Goal: Entertainment & Leisure: Consume media (video, audio)

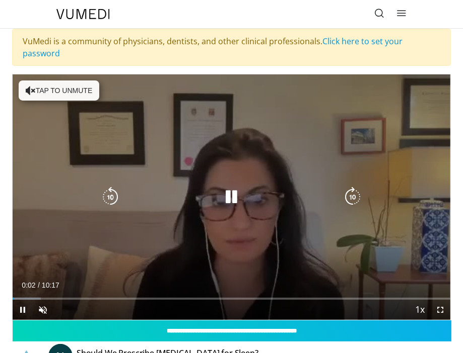
click at [54, 81] on button "Tap to unmute" at bounding box center [59, 91] width 81 height 20
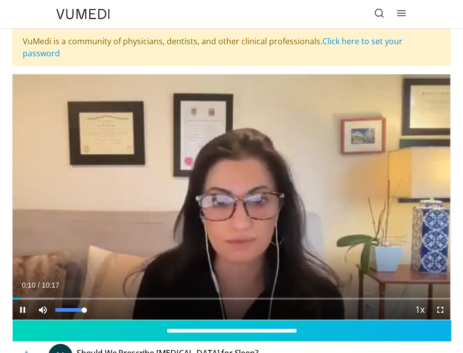
drag, startPoint x: 84, startPoint y: 298, endPoint x: 92, endPoint y: 298, distance: 7.6
click at [92, 300] on div "Mute 100%" at bounding box center [68, 310] width 70 height 20
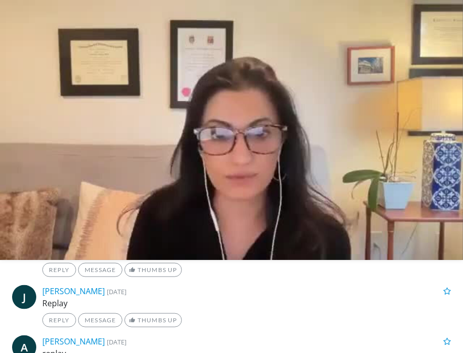
scroll to position [806, 0]
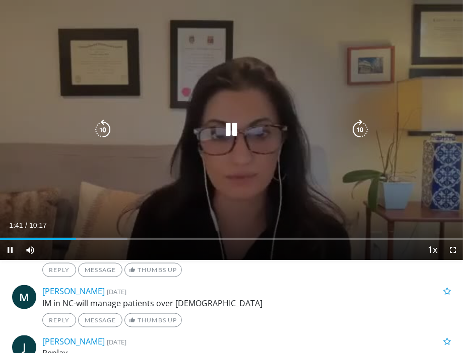
click at [242, 124] on div "Video Player" at bounding box center [231, 130] width 277 height 20
click at [232, 132] on icon "Video Player" at bounding box center [231, 130] width 20 height 20
